Goal: Information Seeking & Learning: Find specific fact

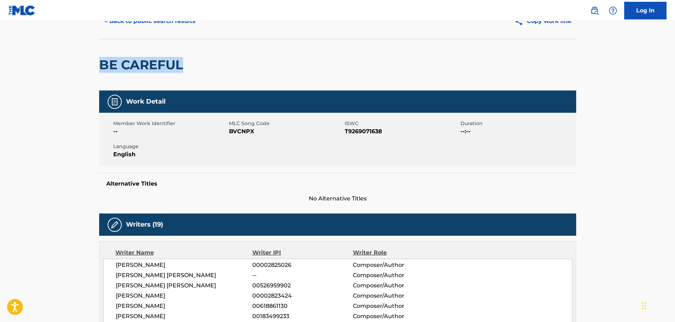
click at [179, 24] on button "< Back to public search results" at bounding box center [149, 21] width 101 height 18
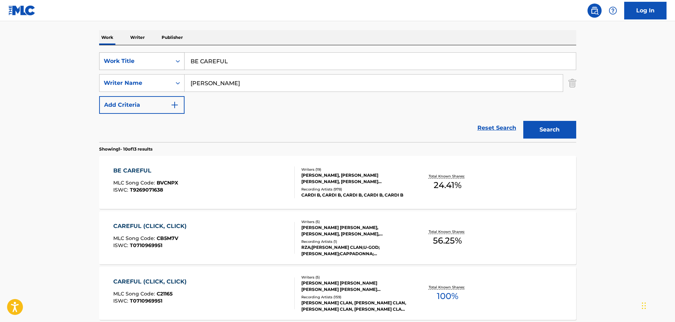
drag, startPoint x: 257, startPoint y: 61, endPoint x: 161, endPoint y: 60, distance: 96.0
click at [143, 61] on div "SearchWithCriteria74fa9f6b-87f2-4be0-bbee-7106758ee862 Work Title BE CAREFUL" at bounding box center [337, 61] width 477 height 18
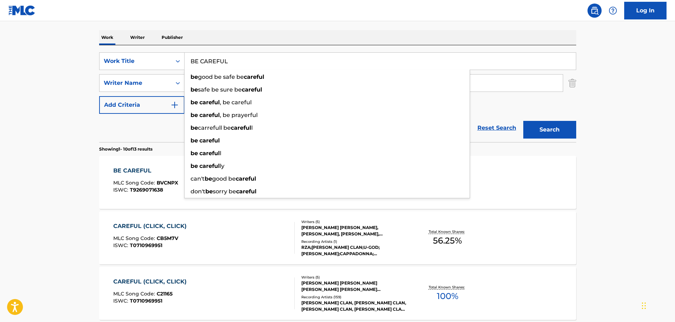
paste input "eautiful Inside"
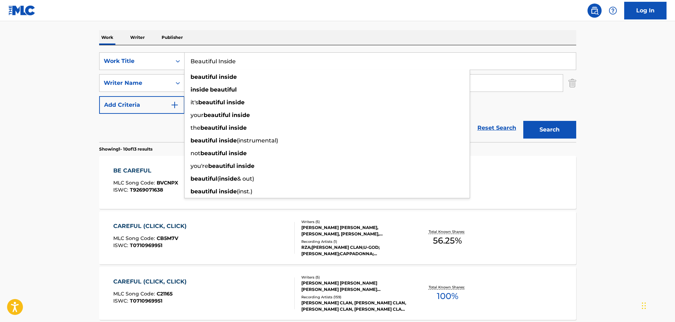
type input "Beautiful Inside"
click at [245, 34] on div "Work Writer Publisher" at bounding box center [337, 37] width 477 height 15
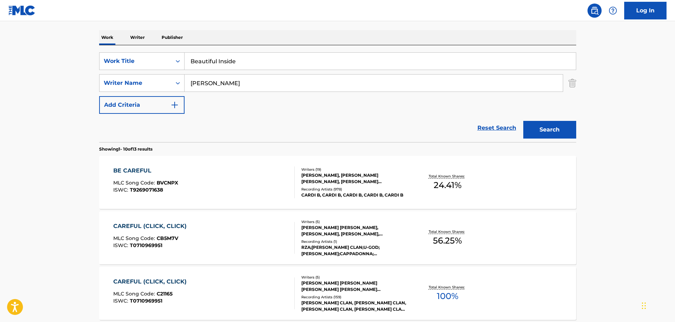
click at [556, 125] on button "Search" at bounding box center [550, 130] width 53 height 18
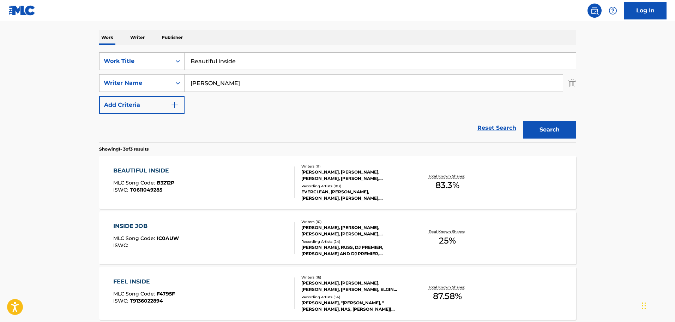
click at [173, 170] on div "BEAUTIFUL INSIDE" at bounding box center [143, 170] width 61 height 8
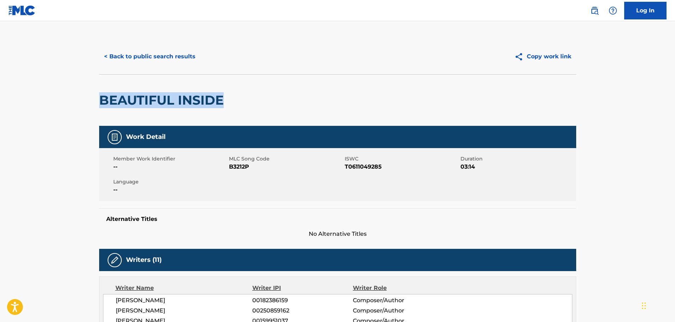
drag, startPoint x: 228, startPoint y: 100, endPoint x: 100, endPoint y: 91, distance: 128.8
click at [100, 91] on div "BEAUTIFUL INSIDE" at bounding box center [337, 100] width 477 height 52
copy h2 "BEAUTIFUL INSIDE"
